Goal: Navigation & Orientation: Find specific page/section

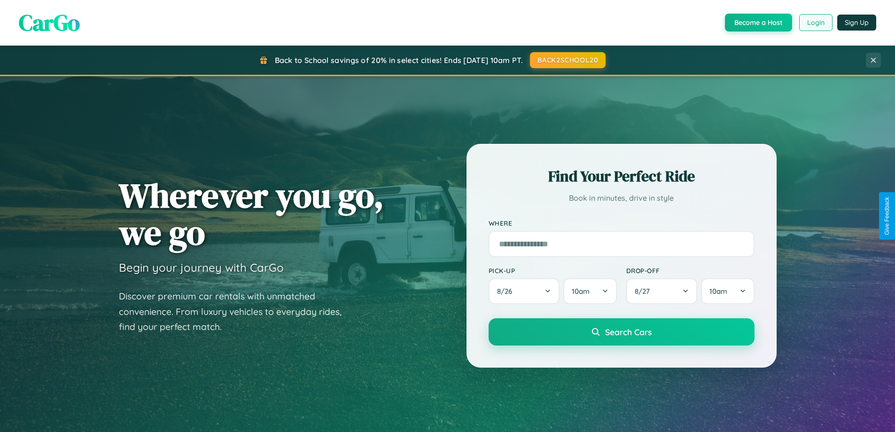
click at [815, 23] on button "Login" at bounding box center [815, 22] width 33 height 17
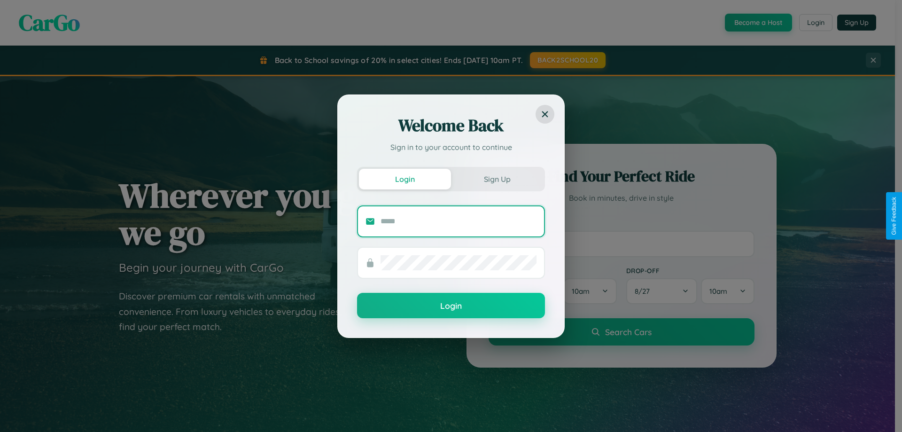
click at [458, 221] on input "text" at bounding box center [458, 221] width 156 height 15
type input "**********"
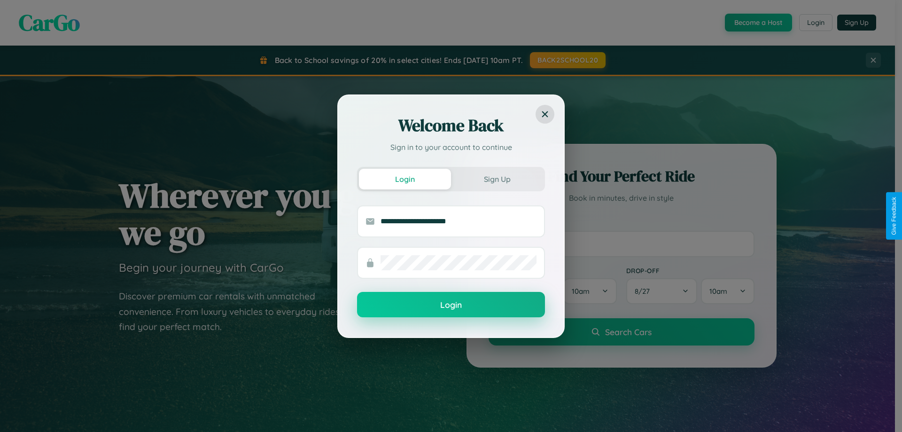
click at [451, 305] on button "Login" at bounding box center [451, 304] width 188 height 25
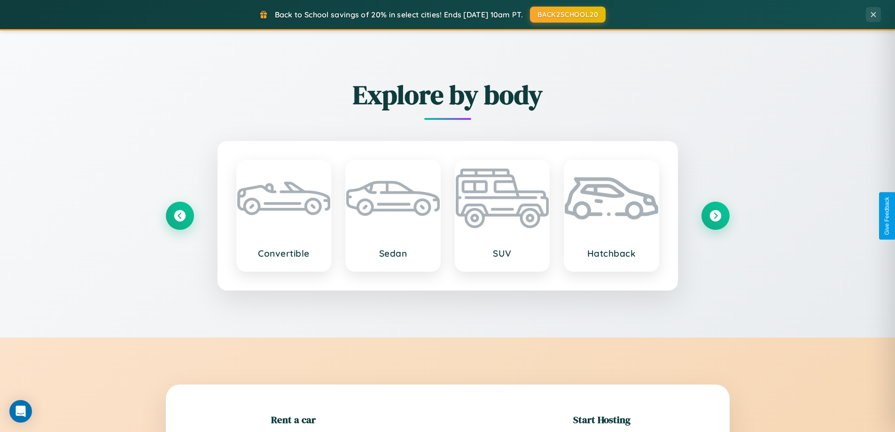
scroll to position [203, 0]
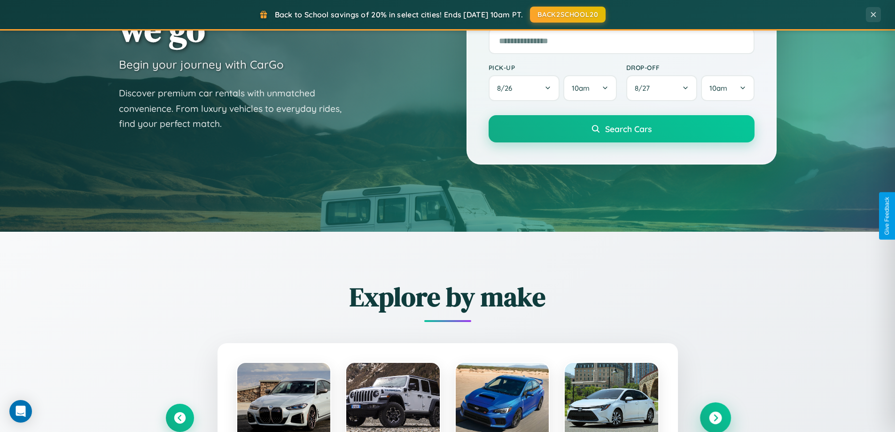
click at [715, 418] on icon at bounding box center [715, 417] width 13 height 13
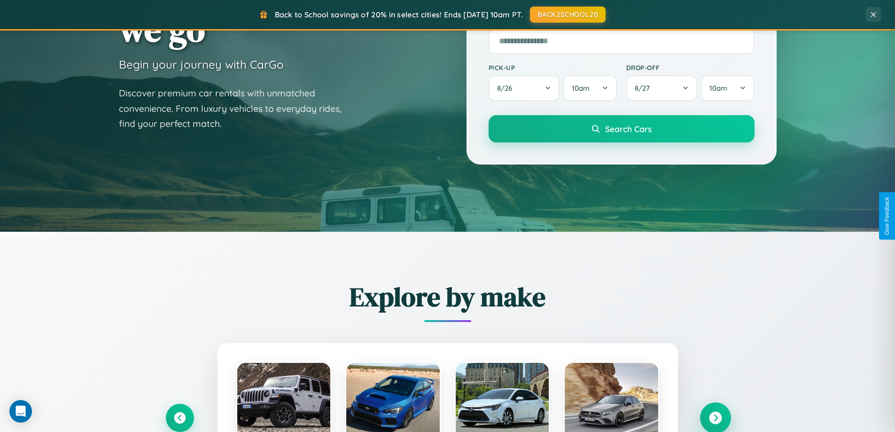
click at [715, 417] on icon at bounding box center [715, 417] width 13 height 13
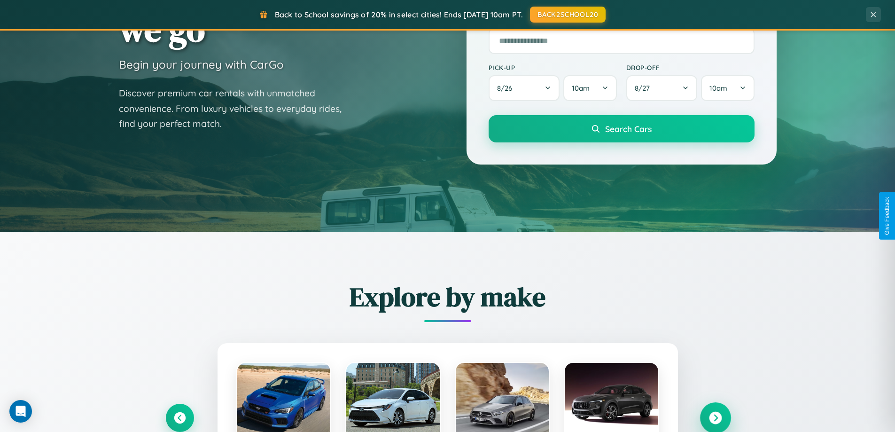
click at [715, 417] on icon at bounding box center [715, 417] width 13 height 13
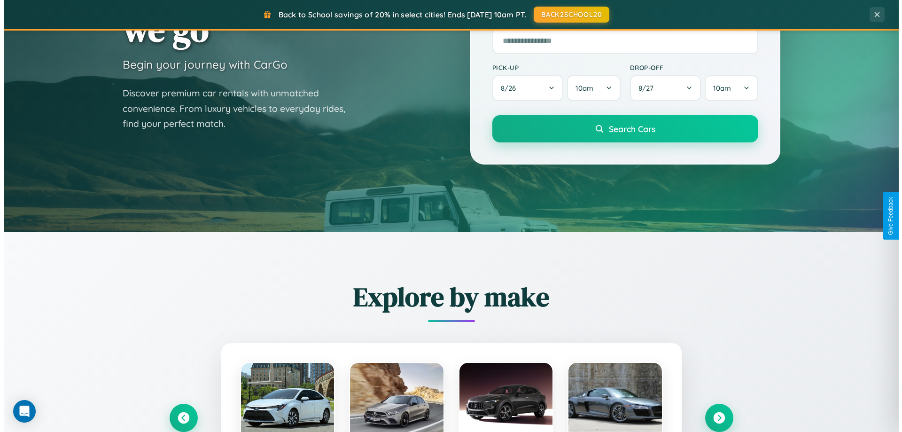
scroll to position [0, 0]
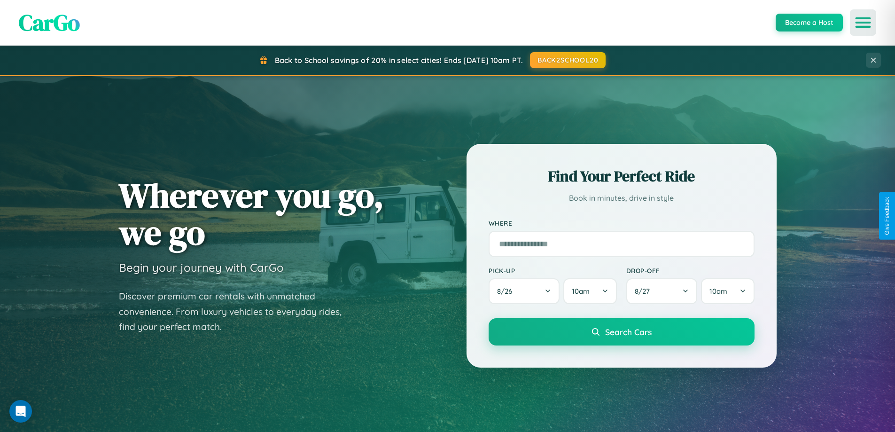
click at [863, 23] on icon "Open menu" at bounding box center [863, 22] width 14 height 8
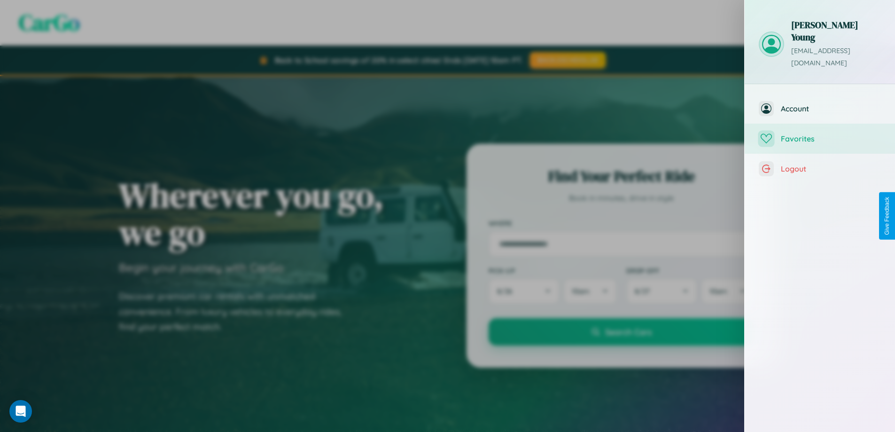
click at [820, 134] on span "Favorites" at bounding box center [831, 138] width 100 height 9
